Goal: Answer question/provide support

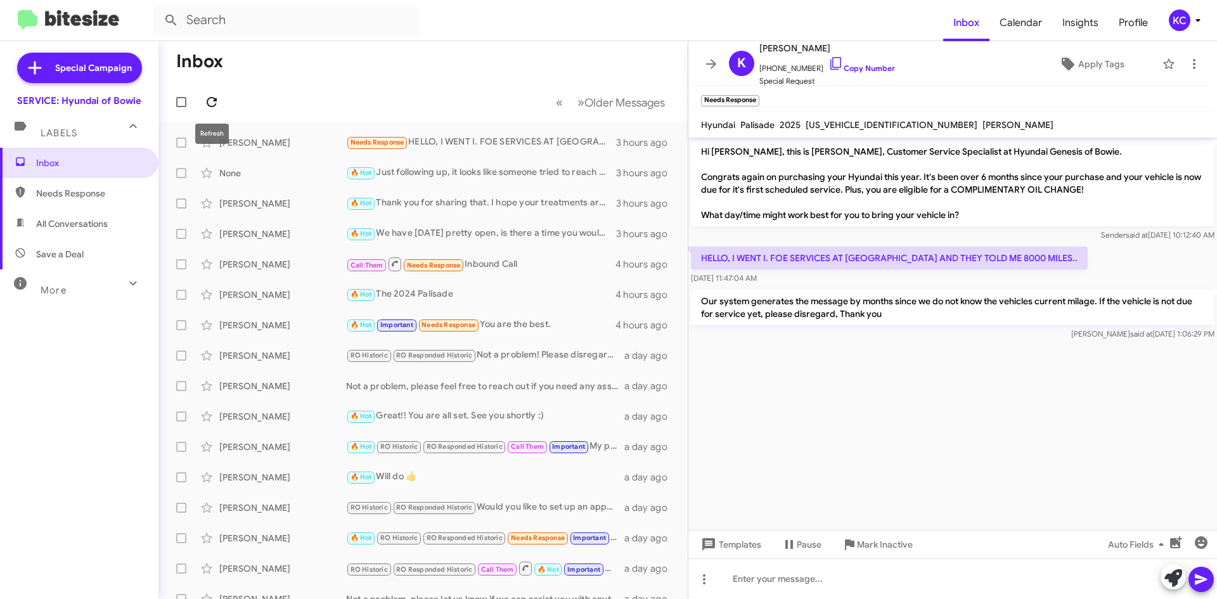
click at [214, 97] on icon at bounding box center [211, 101] width 15 height 15
click at [91, 186] on span "Needs Response" at bounding box center [79, 193] width 158 height 30
type input "in:needs-response"
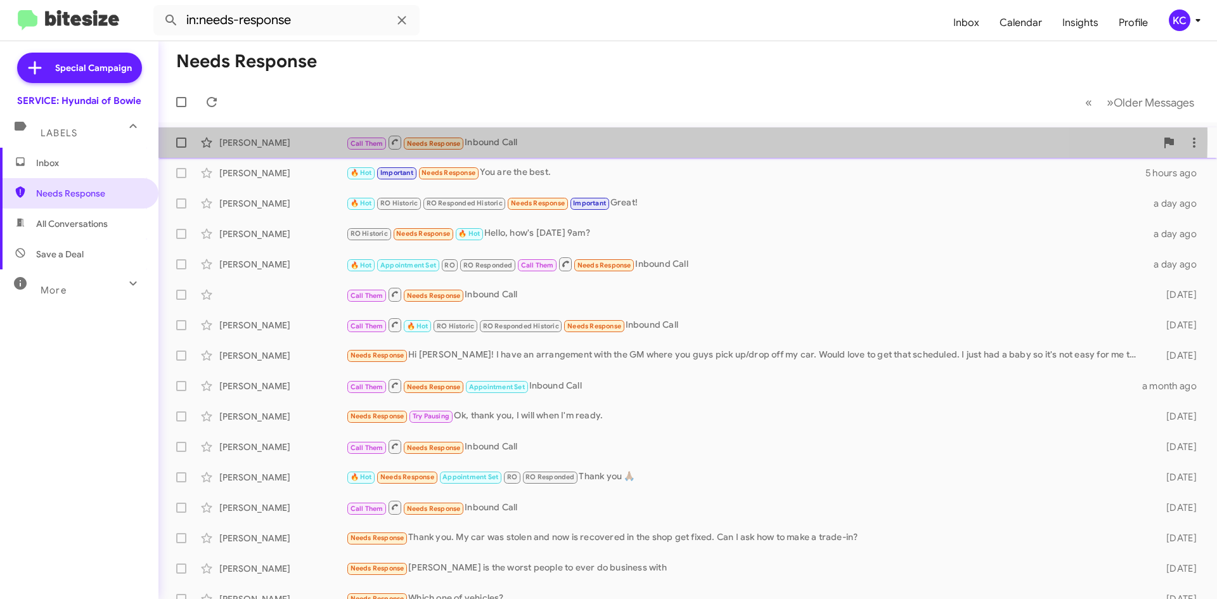
click at [252, 136] on div "[PERSON_NAME] Call Them Needs Response Inbound Call 4 hours ago" at bounding box center [688, 142] width 1038 height 25
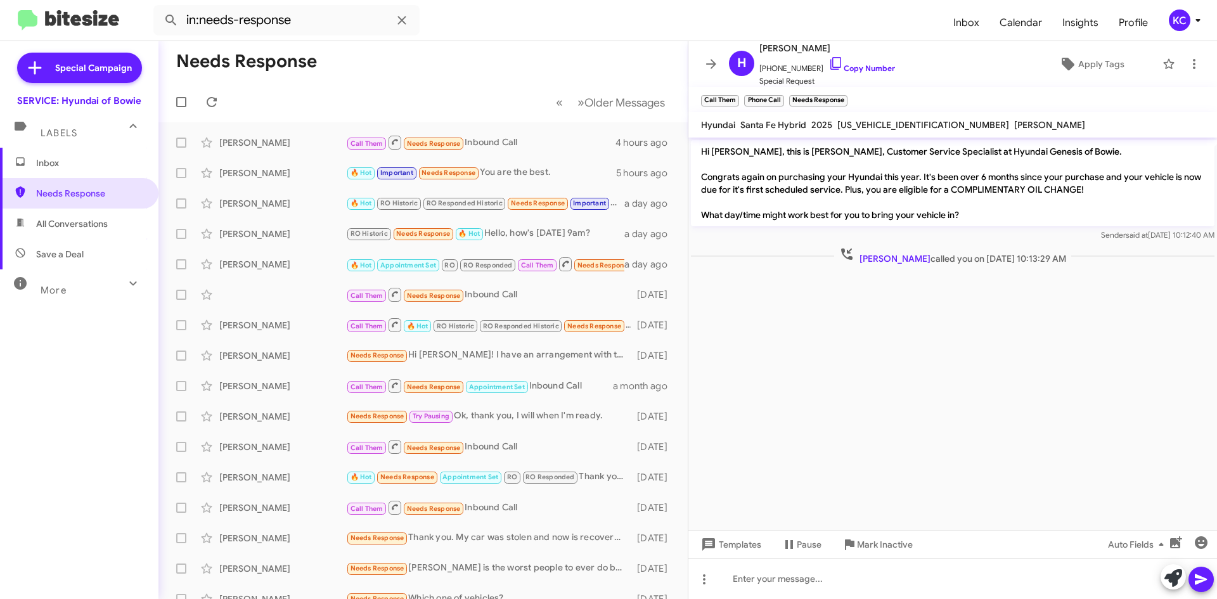
click at [43, 166] on span "Inbox" at bounding box center [90, 163] width 108 height 13
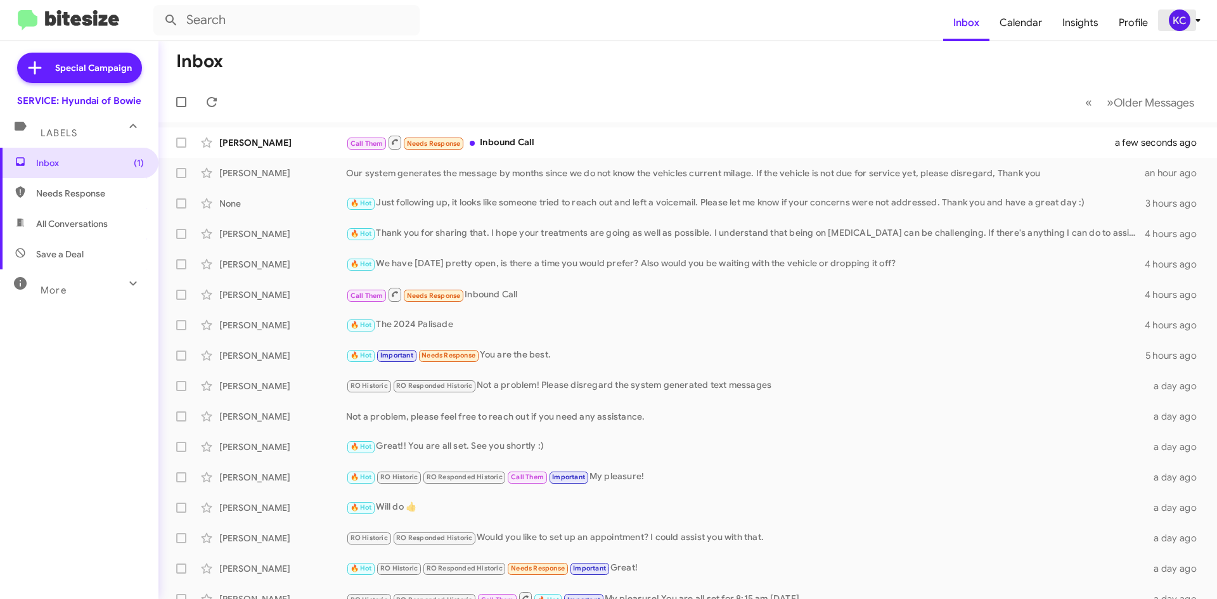
click at [1178, 25] on div "KC" at bounding box center [1180, 21] width 22 height 22
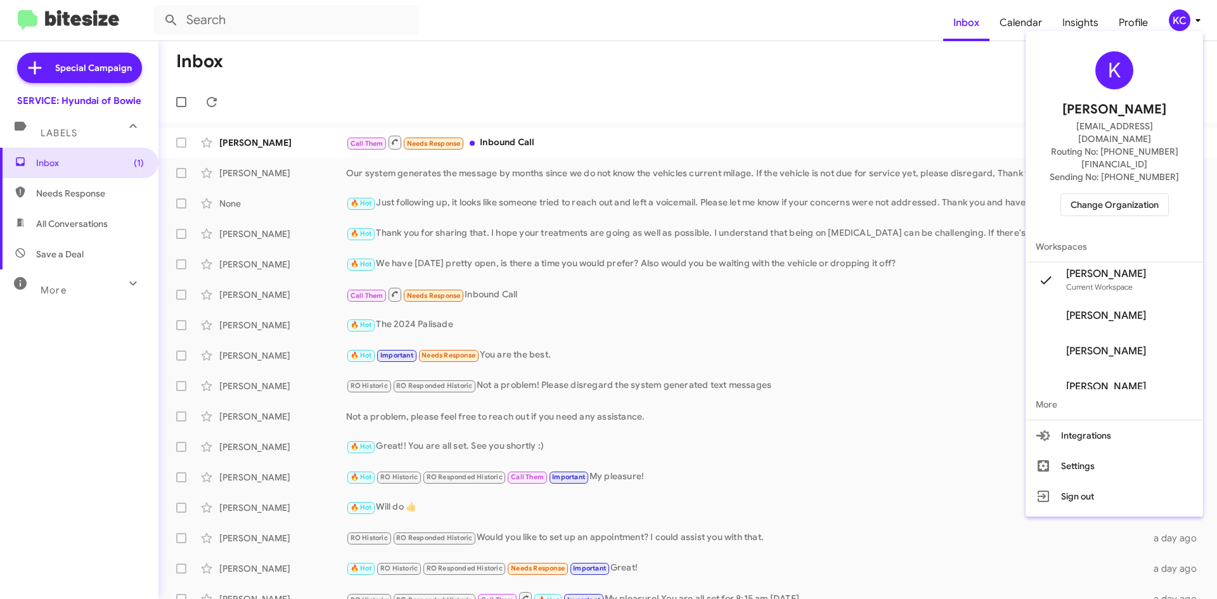
click at [1107, 194] on span "Change Organization" at bounding box center [1115, 205] width 88 height 22
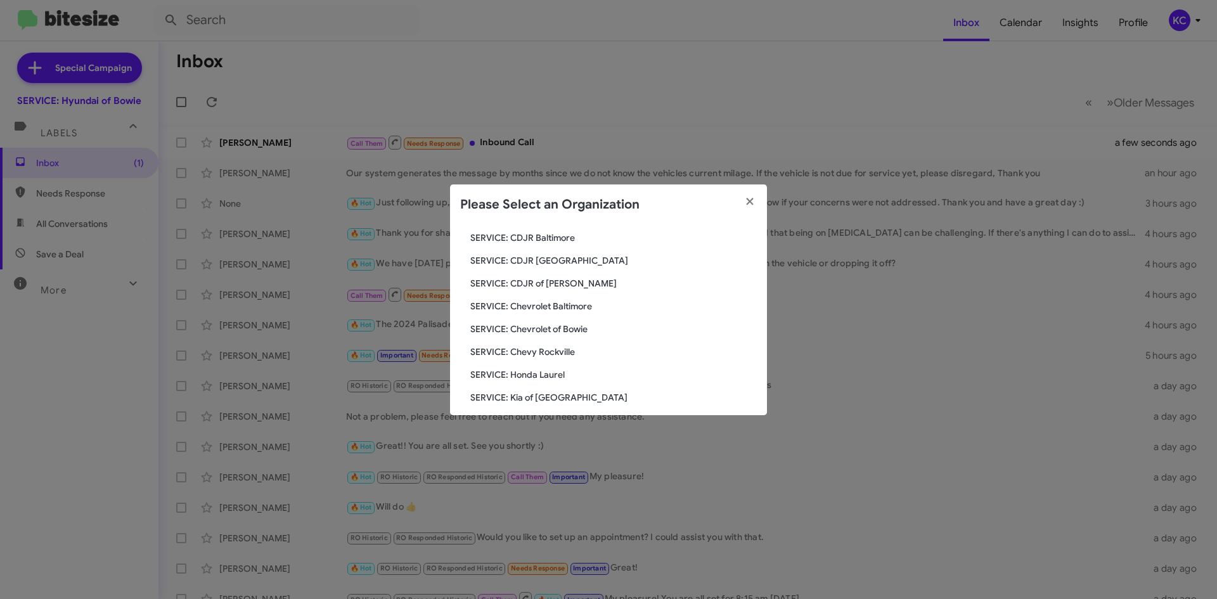
scroll to position [127, 0]
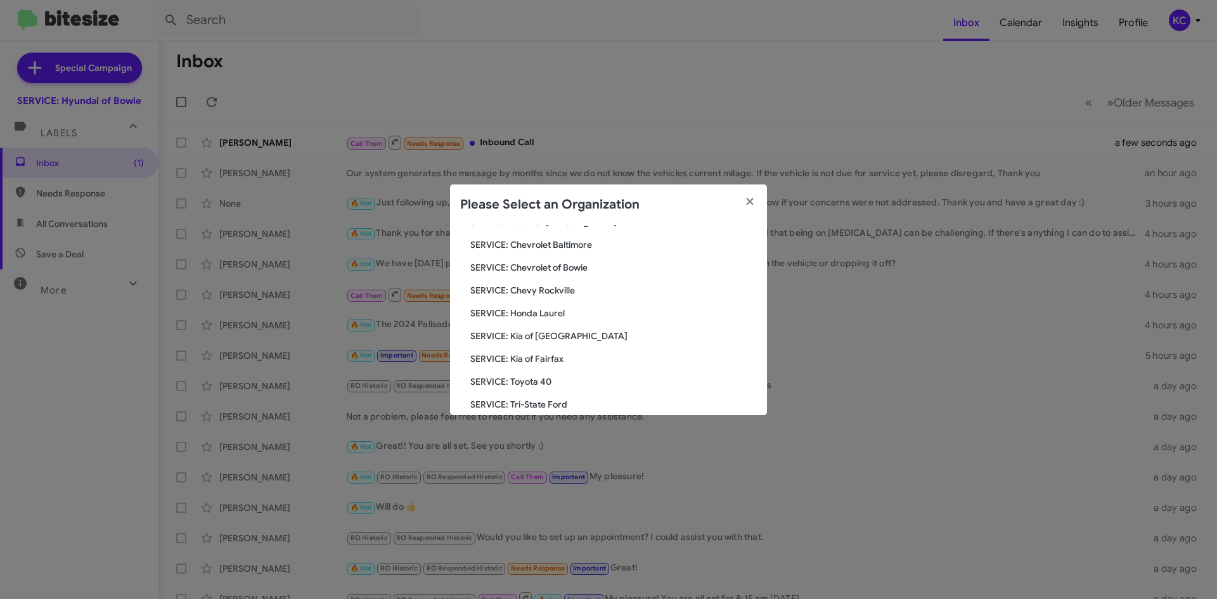
click at [530, 360] on span "SERVICE: Kia of Fairfax" at bounding box center [613, 358] width 287 height 13
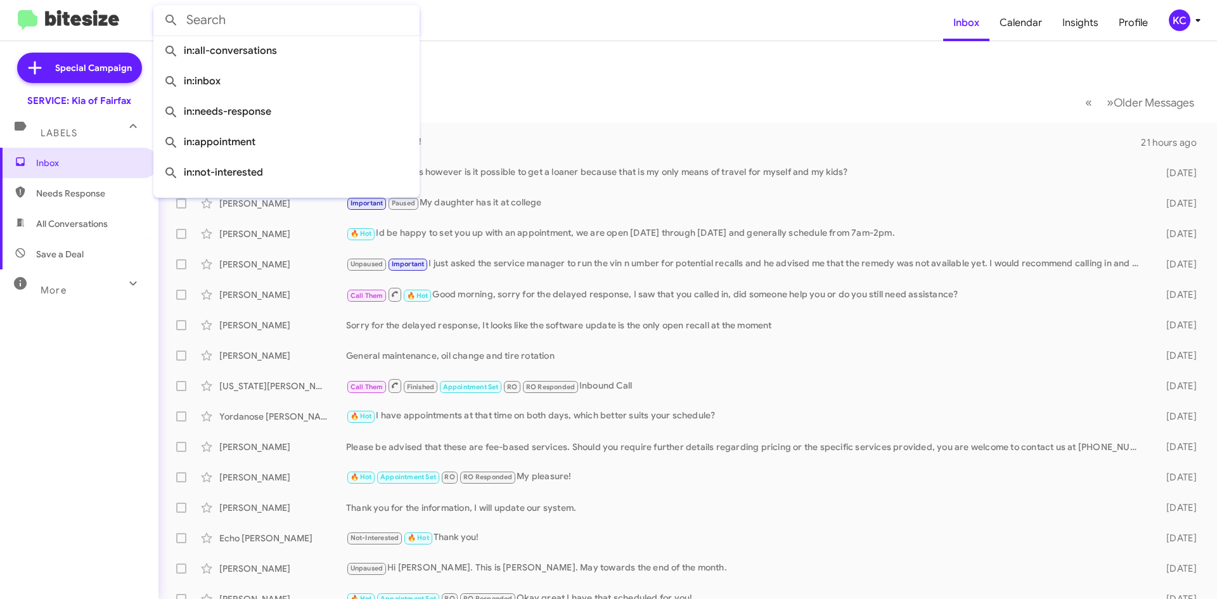
click at [257, 24] on input "text" at bounding box center [286, 20] width 266 height 30
paste input "HENRY FERNANDO CHAMBI BALDERRAMA"
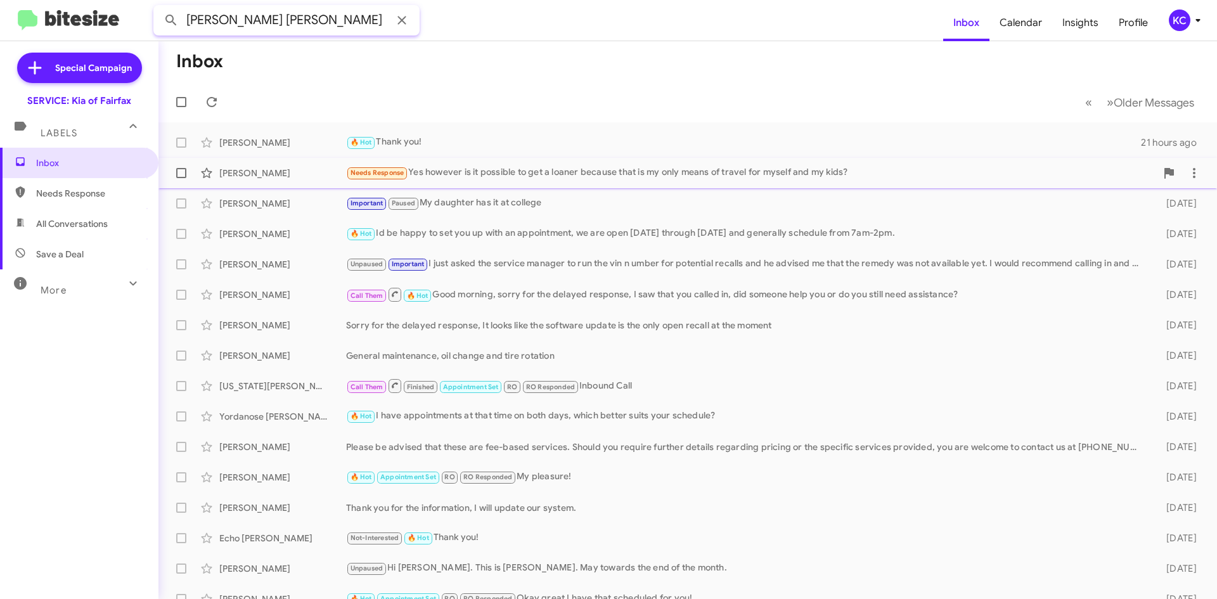
scroll to position [0, 44]
click at [158, 8] on button at bounding box center [170, 20] width 25 height 25
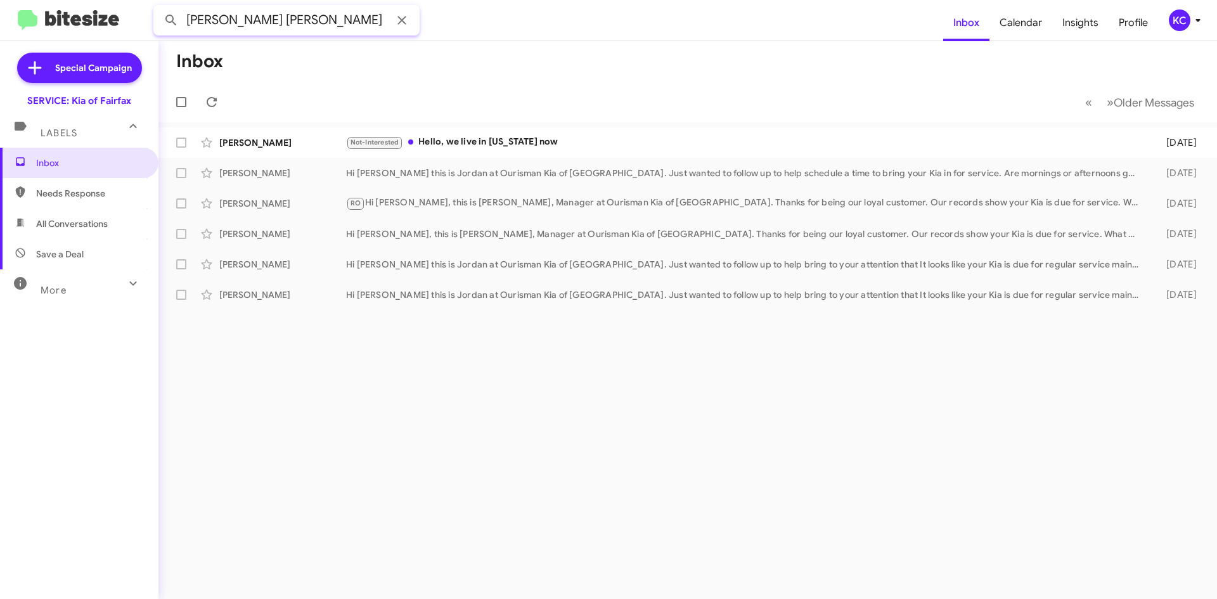
click at [332, 12] on input "HENRY FERNANDO CHAMBI BALDERRAMA" at bounding box center [286, 20] width 266 height 30
click at [304, 19] on input "HENRY FERNANDO CHAMBI BALDERRAMA" at bounding box center [286, 20] width 266 height 30
type input "HENRY BALDERRAMA"
click at [158, 8] on button at bounding box center [170, 20] width 25 height 25
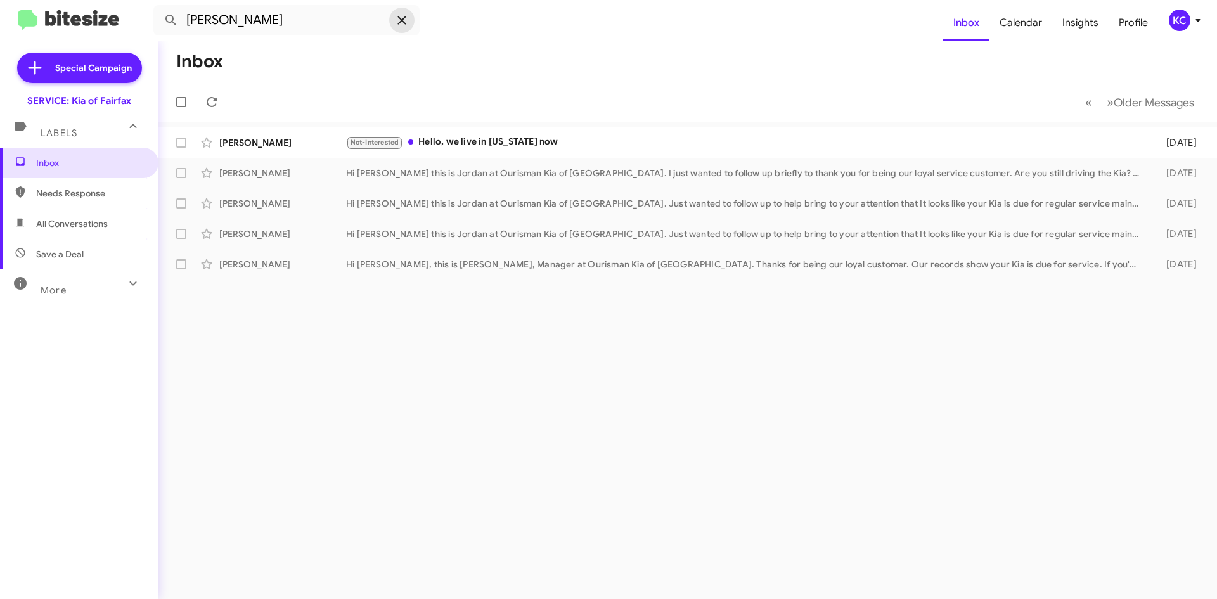
click at [406, 19] on icon at bounding box center [401, 20] width 15 height 15
